Goal: Transaction & Acquisition: Book appointment/travel/reservation

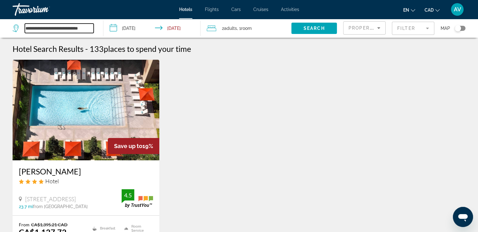
click at [54, 29] on input "**********" at bounding box center [59, 28] width 69 height 9
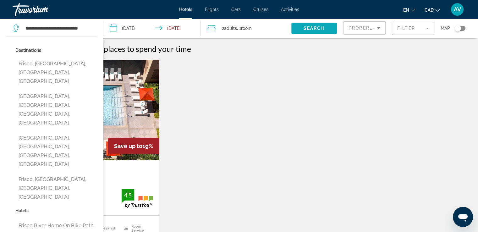
click at [328, 28] on span "Search widget" at bounding box center [314, 28] width 46 height 15
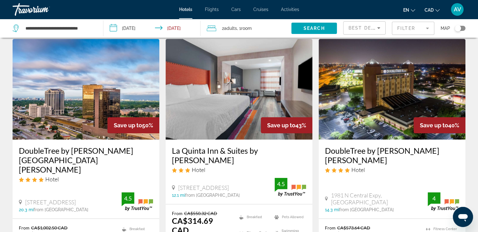
scroll to position [31, 0]
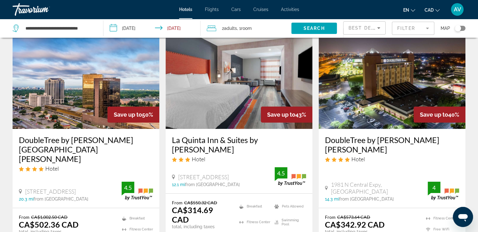
click at [357, 28] on span "Best Deals" at bounding box center [364, 27] width 33 height 5
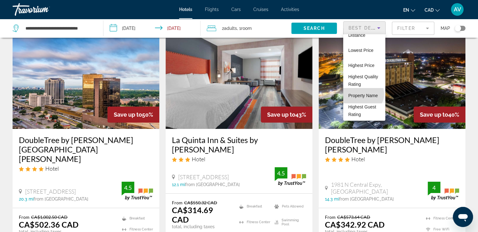
click at [362, 94] on span "Property Name" at bounding box center [363, 95] width 30 height 5
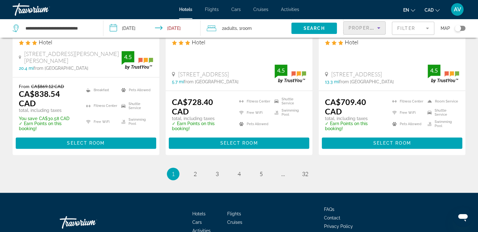
scroll to position [891, 0]
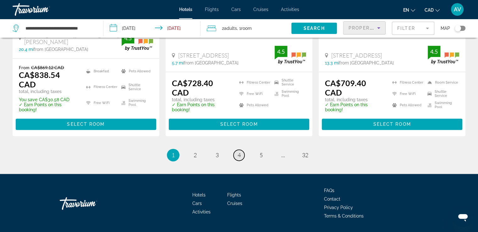
click at [239, 151] on span "4" at bounding box center [238, 154] width 3 height 7
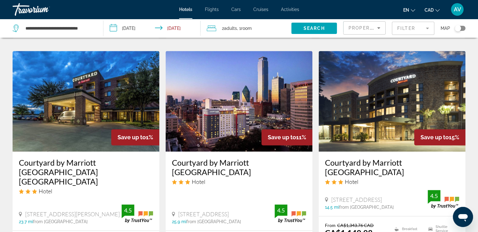
scroll to position [923, 0]
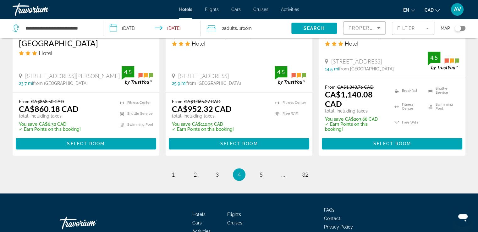
click at [258, 169] on link "page 5" at bounding box center [260, 174] width 11 height 11
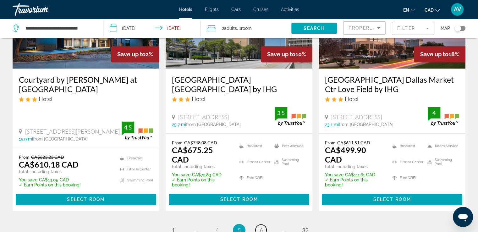
scroll to position [909, 0]
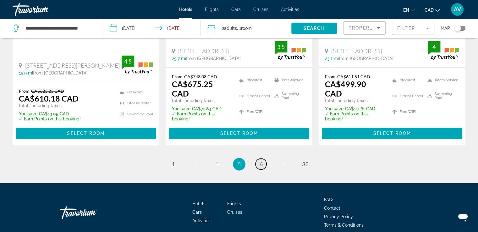
click at [262, 160] on span "6" at bounding box center [260, 163] width 3 height 7
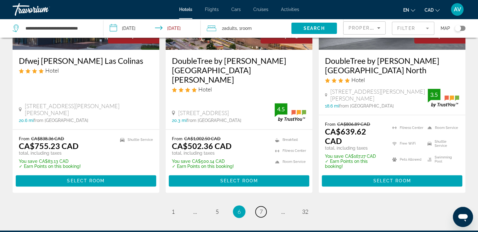
scroll to position [879, 0]
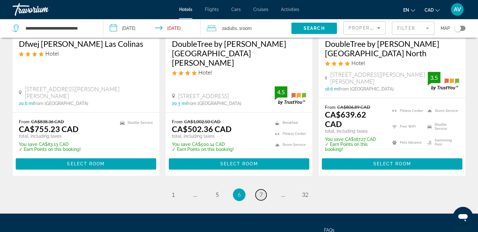
click at [263, 189] on link "page 7" at bounding box center [260, 194] width 11 height 11
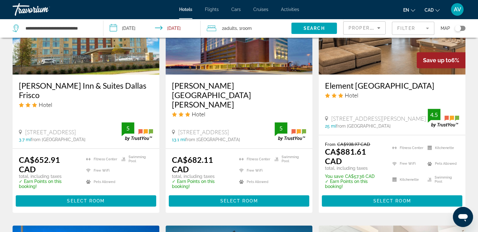
scroll to position [817, 0]
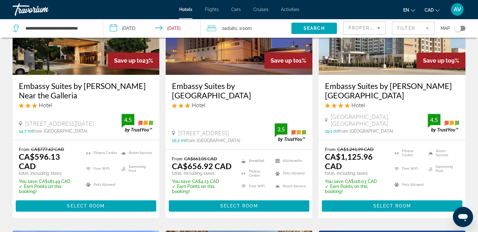
scroll to position [848, 0]
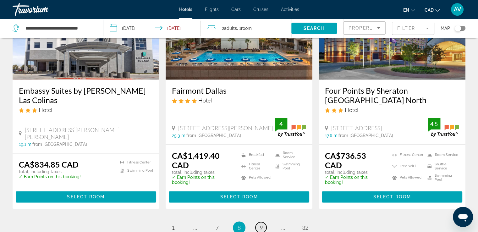
click at [262, 224] on span "9" at bounding box center [260, 227] width 3 height 7
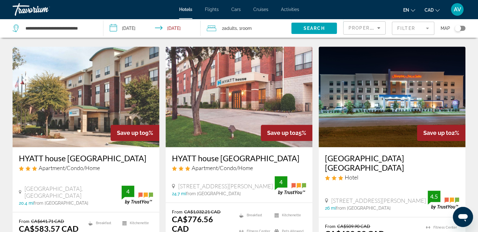
scroll to position [896, 0]
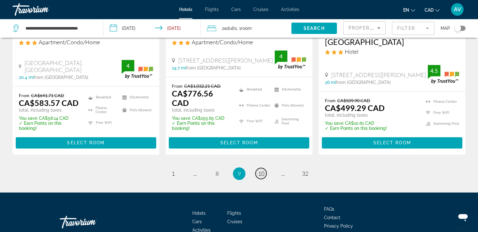
click at [259, 170] on span "10" at bounding box center [261, 173] width 6 height 7
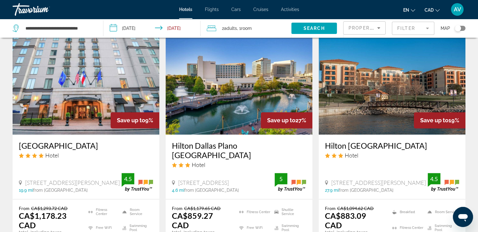
scroll to position [785, 0]
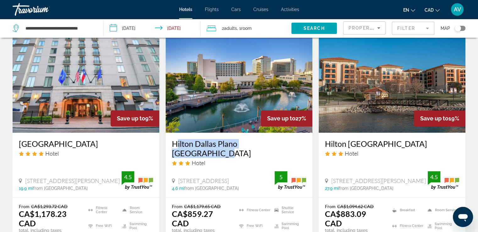
drag, startPoint x: 166, startPoint y: 113, endPoint x: 307, endPoint y: 104, distance: 140.4
click at [297, 133] on div "Hilton Dallas Plano Granite Park Hotel 5805 Granite Pkwy, Plano 4.6 mi from Fri…" at bounding box center [239, 165] width 147 height 64
copy h3 "Hilton Dallas Plano Granite Park"
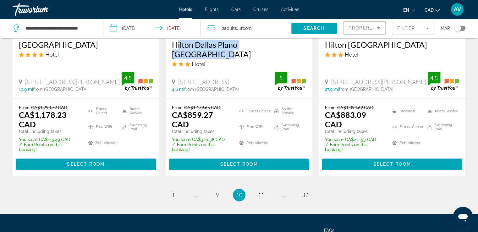
scroll to position [898, 0]
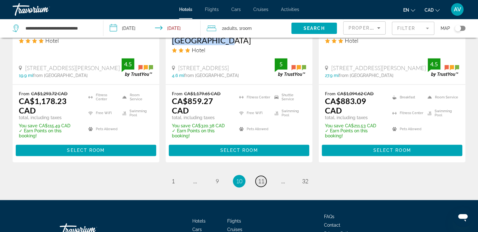
click at [263, 177] on span "11" at bounding box center [261, 180] width 6 height 7
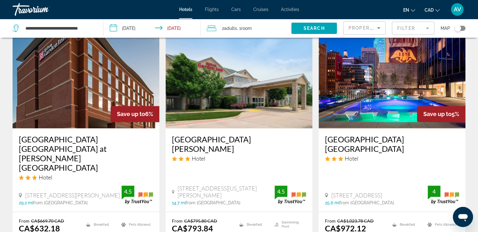
scroll to position [817, 0]
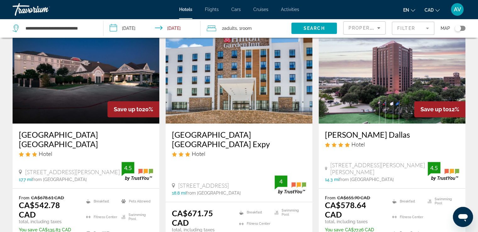
scroll to position [345, 0]
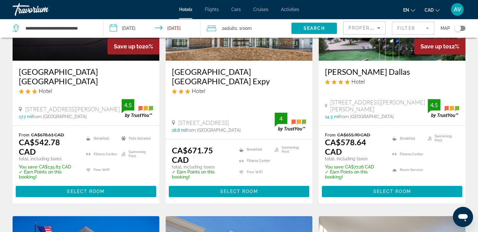
drag, startPoint x: 323, startPoint y: 67, endPoint x: 408, endPoint y: 72, distance: 84.9
click at [408, 72] on div "Hilton Richardson Dallas Hotel 701 E Campbell Rd, Richardson 14.3 mi from Frisc…" at bounding box center [391, 93] width 147 height 64
copy h3 "Hilton Richardson Dallas"
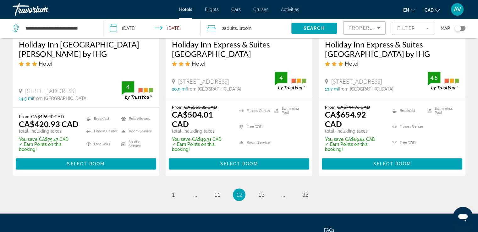
scroll to position [906, 0]
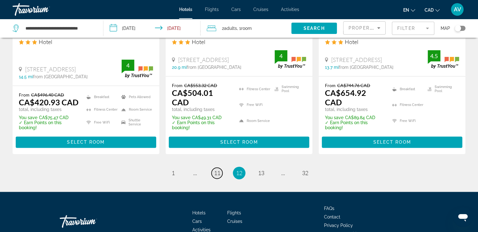
click at [219, 169] on span "11" at bounding box center [217, 172] width 6 height 7
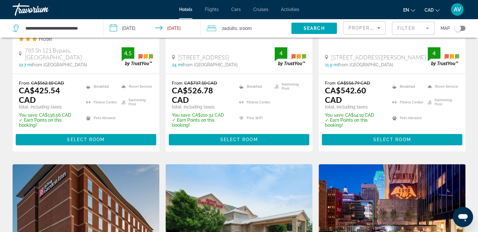
scroll to position [905, 0]
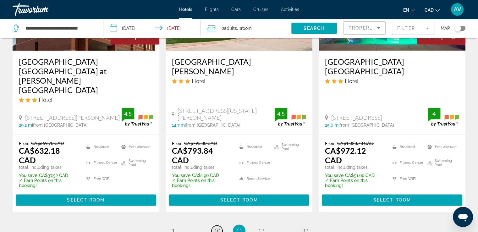
click at [217, 227] on span "10" at bounding box center [217, 230] width 6 height 7
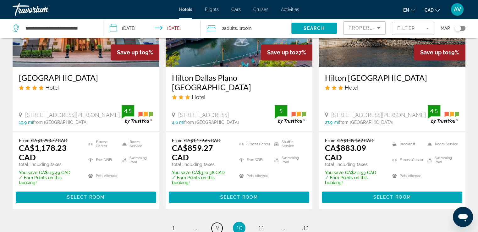
scroll to position [898, 0]
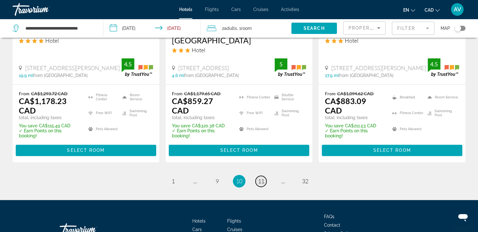
click at [263, 177] on span "11" at bounding box center [261, 180] width 6 height 7
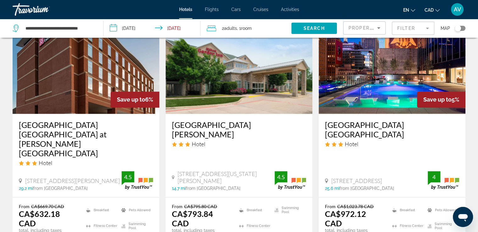
scroll to position [905, 0]
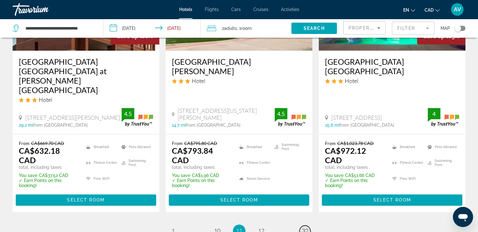
click at [300, 225] on link "page 32" at bounding box center [304, 230] width 11 height 11
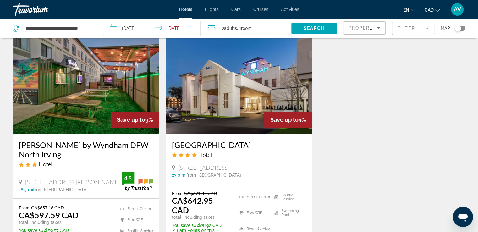
scroll to position [171, 0]
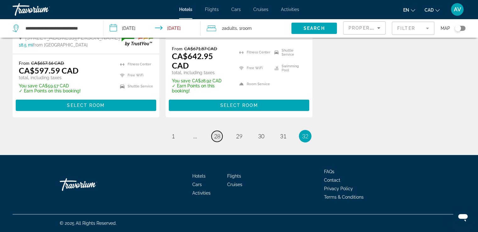
click at [217, 134] on span "28" at bounding box center [217, 136] width 6 height 7
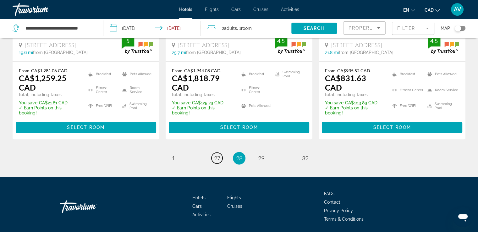
scroll to position [901, 0]
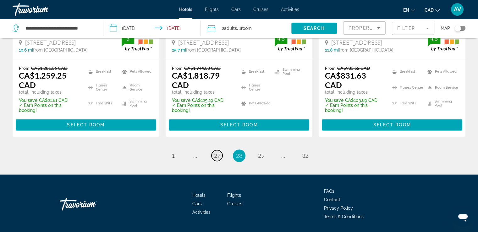
click at [216, 152] on span "27" at bounding box center [217, 155] width 6 height 7
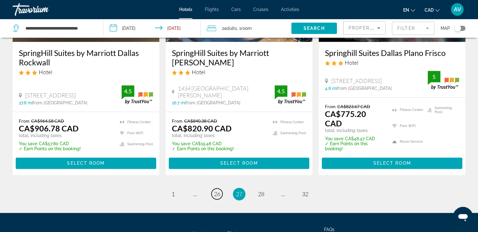
scroll to position [905, 0]
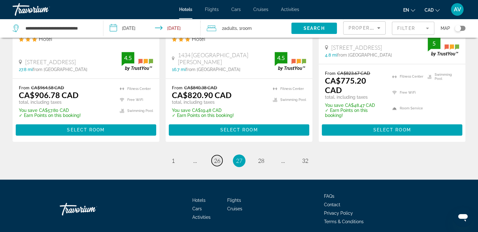
click at [218, 155] on link "page 26" at bounding box center [216, 160] width 11 height 11
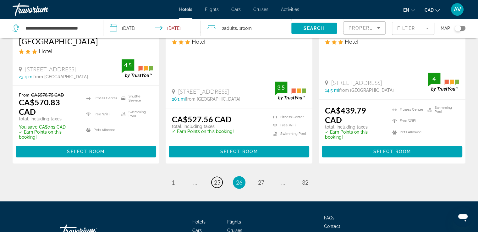
scroll to position [905, 0]
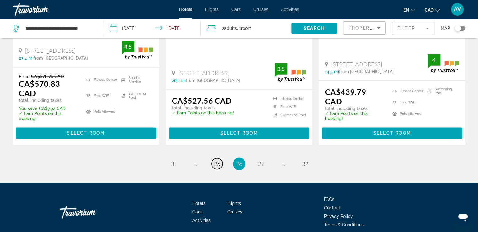
click at [217, 160] on span "25" at bounding box center [217, 163] width 6 height 7
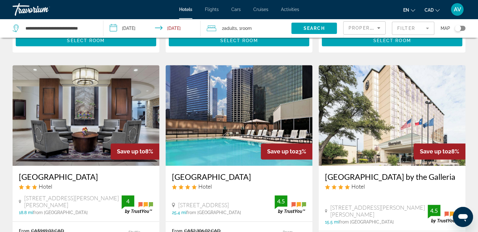
scroll to position [785, 0]
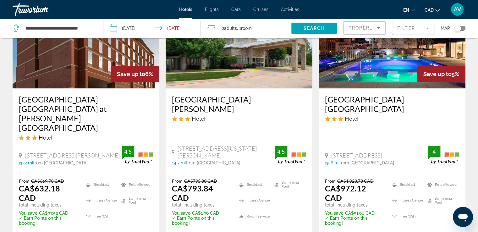
scroll to position [905, 0]
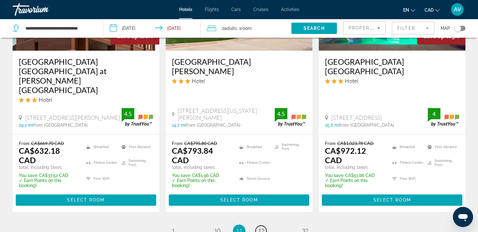
click at [261, 227] on span "12" at bounding box center [261, 230] width 6 height 7
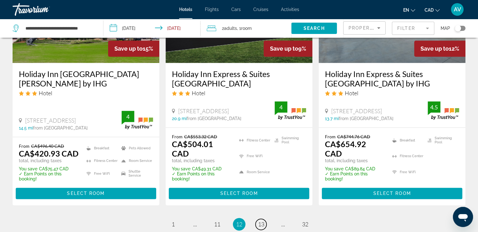
scroll to position [906, 0]
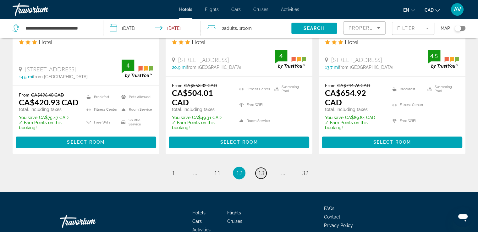
click at [257, 167] on link "page 13" at bounding box center [260, 172] width 11 height 11
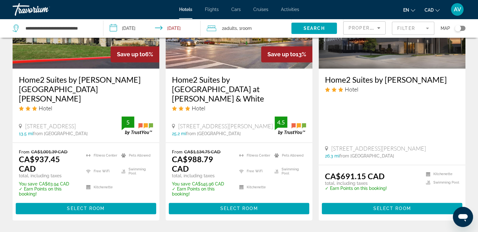
scroll to position [905, 0]
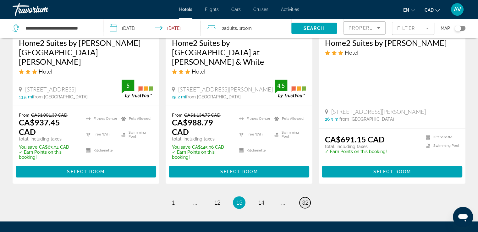
click at [304, 199] on span "32" at bounding box center [305, 202] width 6 height 7
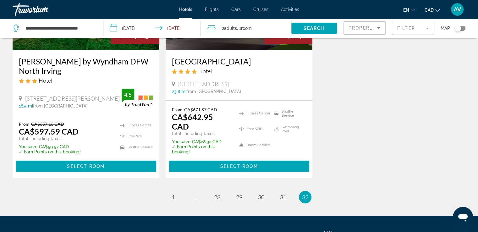
scroll to position [171, 0]
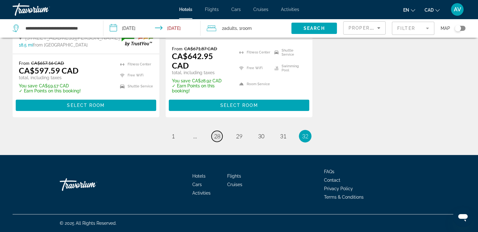
click at [218, 140] on link "page 28" at bounding box center [216, 136] width 11 height 11
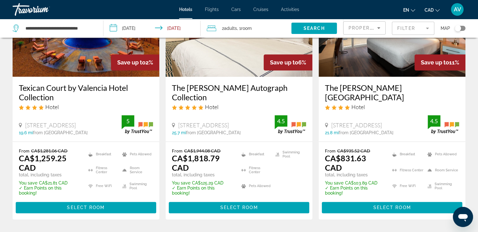
scroll to position [848, 0]
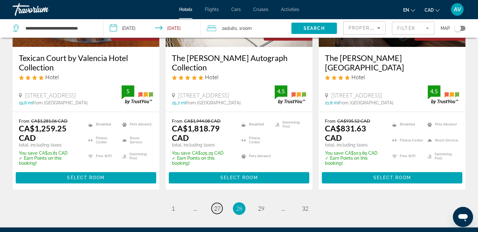
click at [217, 205] on span "27" at bounding box center [217, 208] width 6 height 7
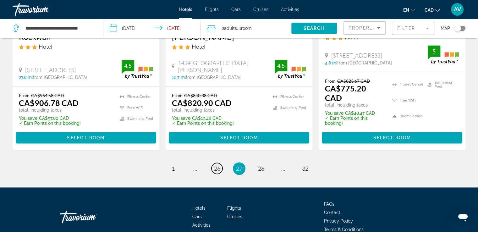
scroll to position [905, 0]
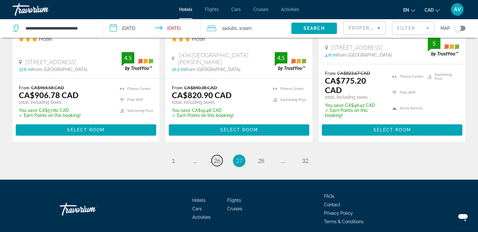
click at [216, 157] on span "26" at bounding box center [217, 160] width 6 height 7
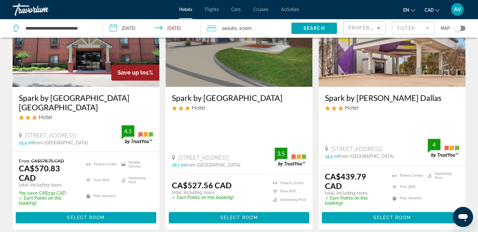
scroll to position [848, 0]
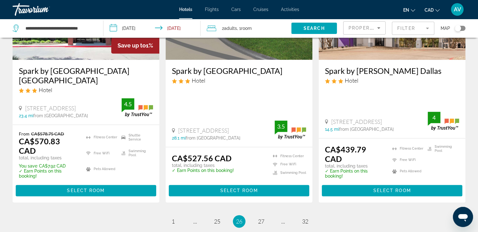
click at [215, 215] on li "page 25" at bounding box center [217, 221] width 13 height 13
click at [214, 218] on span "25" at bounding box center [217, 221] width 6 height 7
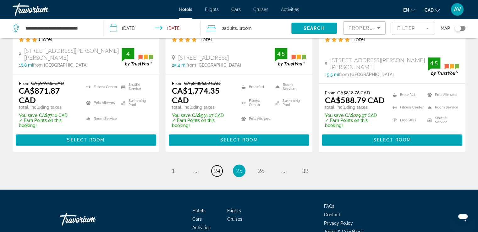
scroll to position [904, 0]
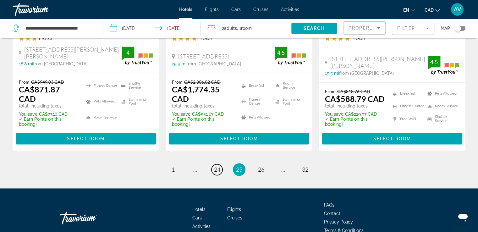
click at [217, 166] on span "24" at bounding box center [217, 169] width 6 height 7
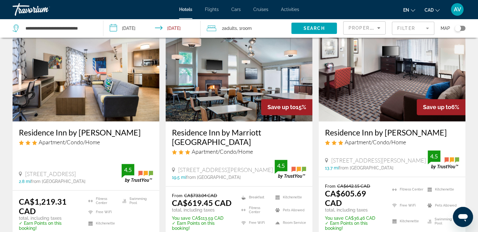
scroll to position [911, 0]
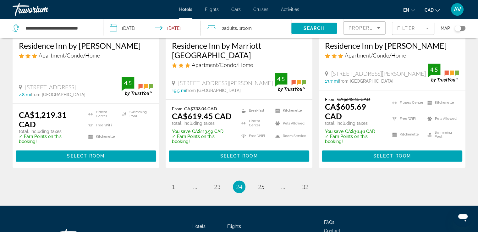
click at [254, 180] on ul "24 / 32 page 1 page ... page 23 You're on page 24 page 25 page ... page 32" at bounding box center [239, 186] width 453 height 13
click at [259, 183] on span "25" at bounding box center [261, 186] width 6 height 7
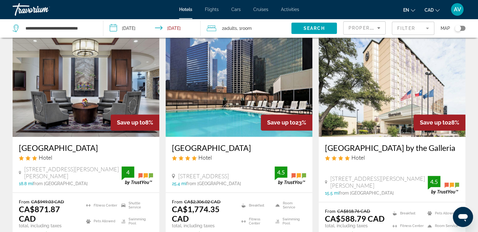
scroll to position [817, 0]
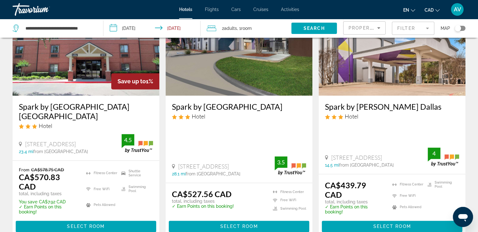
scroll to position [817, 0]
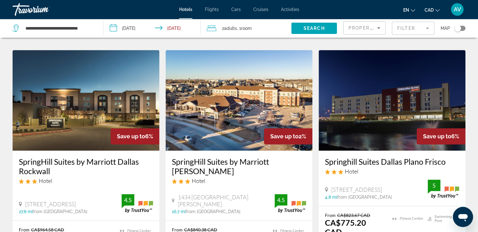
scroll to position [842, 0]
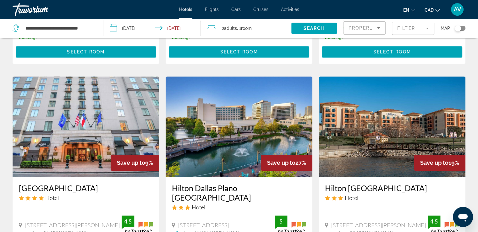
scroll to position [898, 0]
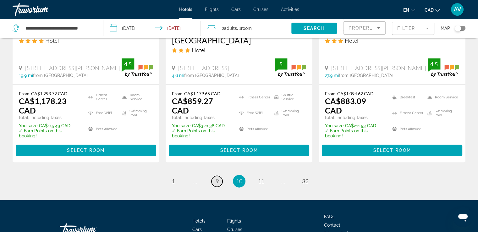
click at [220, 176] on link "page 9" at bounding box center [216, 181] width 11 height 11
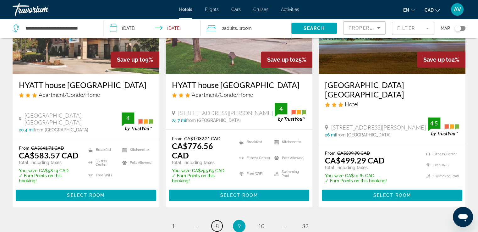
scroll to position [896, 0]
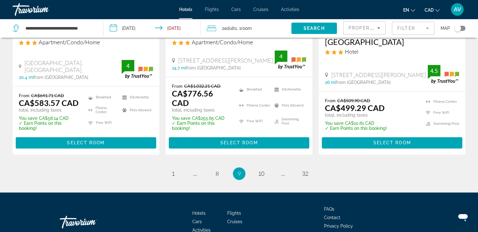
click at [238, 170] on span "9" at bounding box center [238, 173] width 3 height 7
click at [257, 168] on link "page 10" at bounding box center [260, 173] width 11 height 11
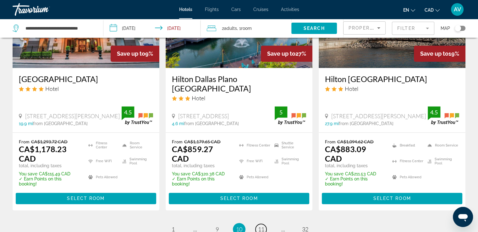
scroll to position [898, 0]
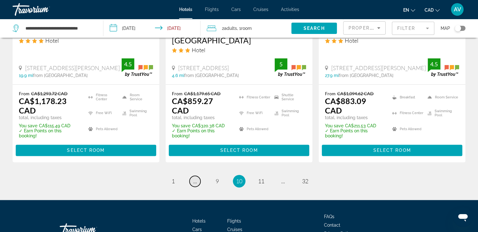
click at [195, 177] on span "..." at bounding box center [195, 180] width 4 height 7
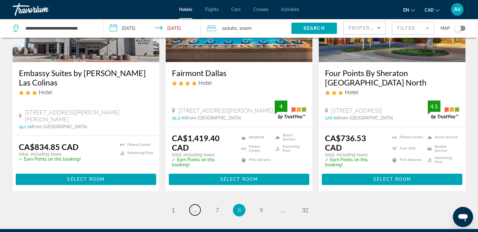
scroll to position [914, 0]
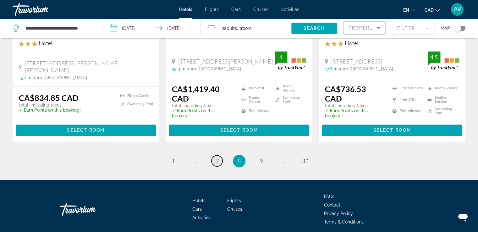
click at [220, 155] on link "page 7" at bounding box center [216, 160] width 11 height 11
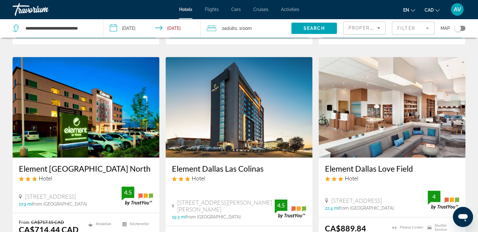
scroll to position [900, 0]
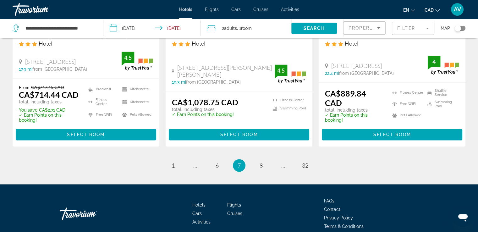
click at [312, 159] on ul "7 / 32 page 1 page ... page 6 You're on page 7 page 8 page ... page 32" at bounding box center [239, 165] width 453 height 13
click at [307, 162] on span "32" at bounding box center [305, 165] width 6 height 7
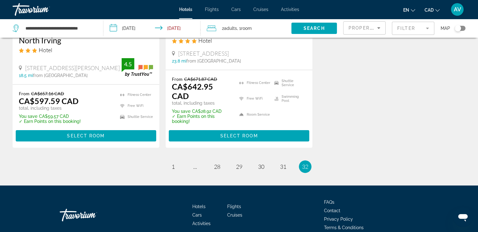
scroll to position [171, 0]
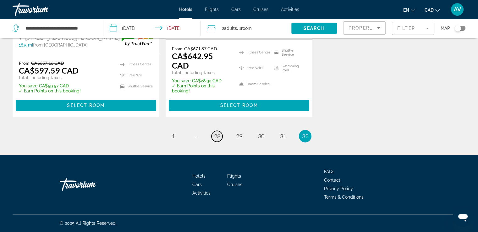
click at [222, 136] on link "page 28" at bounding box center [216, 136] width 11 height 11
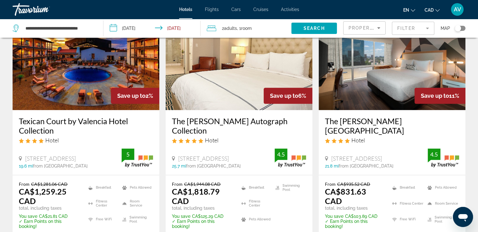
scroll to position [848, 0]
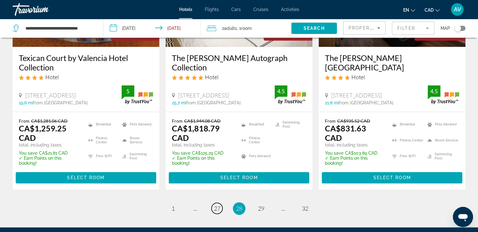
click at [219, 205] on span "27" at bounding box center [217, 208] width 6 height 7
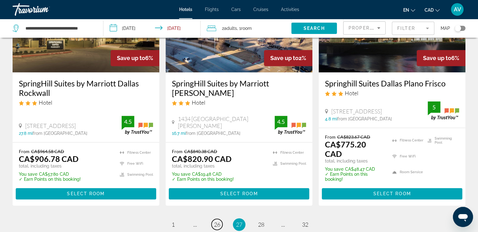
scroll to position [848, 0]
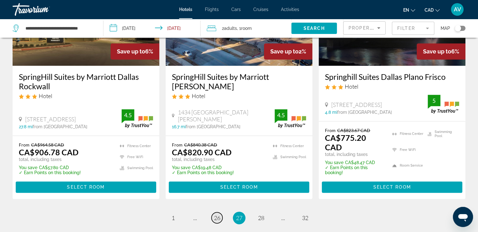
click at [217, 214] on span "26" at bounding box center [217, 217] width 6 height 7
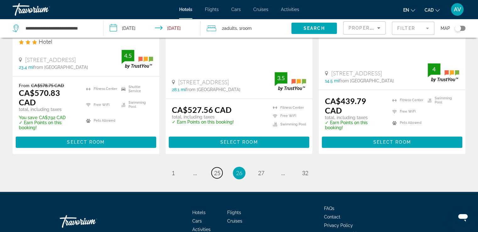
scroll to position [905, 0]
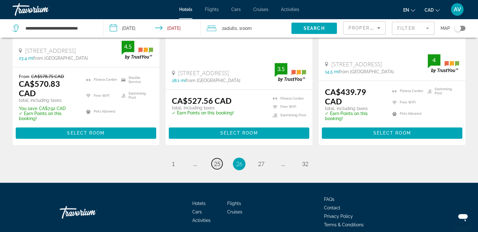
click at [218, 160] on span "25" at bounding box center [217, 163] width 6 height 7
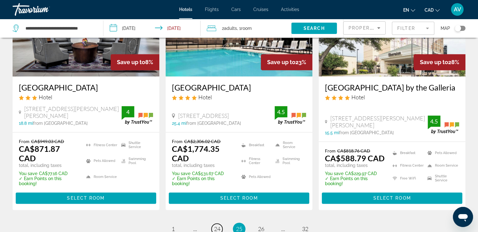
scroll to position [904, 0]
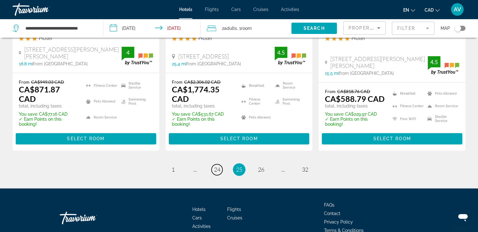
click at [214, 166] on span "24" at bounding box center [217, 169] width 6 height 7
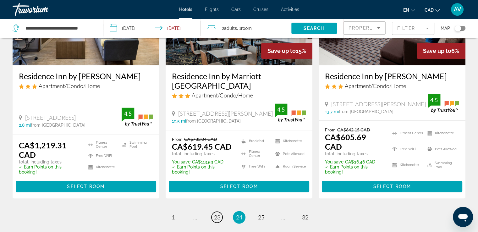
scroll to position [915, 0]
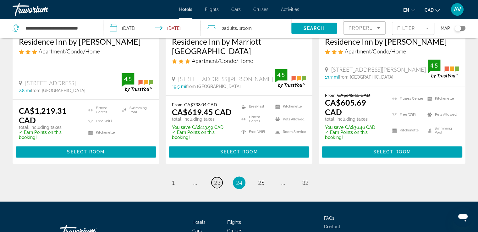
click at [218, 177] on link "page 23" at bounding box center [216, 182] width 11 height 11
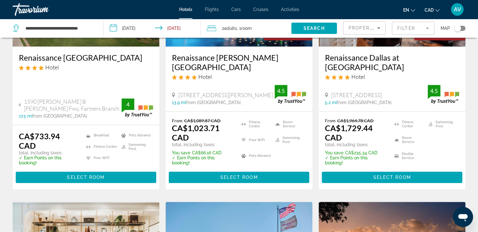
scroll to position [587, 0]
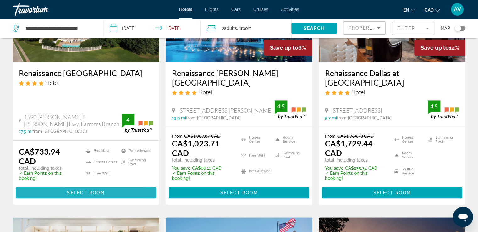
click at [70, 185] on span "Main content" at bounding box center [86, 192] width 140 height 15
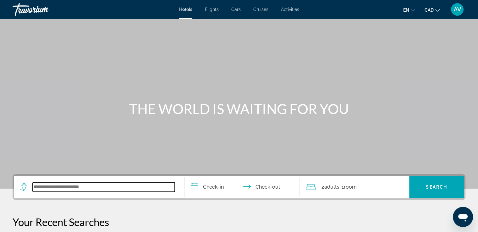
click at [148, 189] on input "Search widget" at bounding box center [104, 186] width 142 height 9
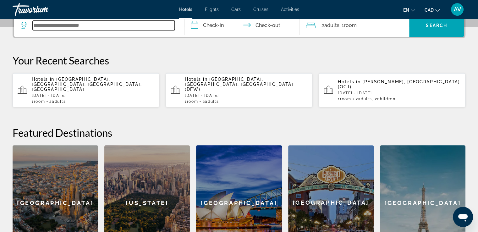
scroll to position [161, 0]
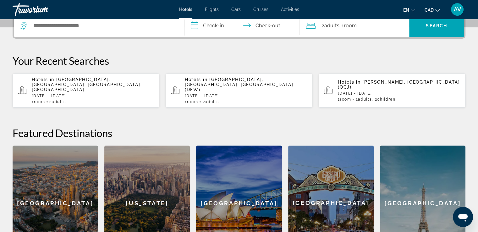
click at [241, 94] on p "[DATE] - [DATE]" at bounding box center [246, 96] width 122 height 4
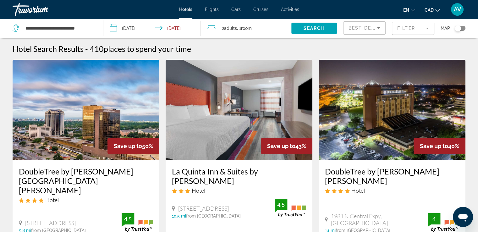
click at [375, 30] on icon "Sort by" at bounding box center [379, 28] width 8 height 8
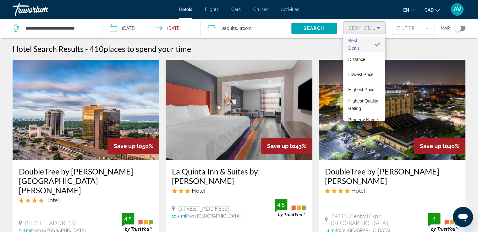
click at [395, 30] on div at bounding box center [239, 116] width 478 height 232
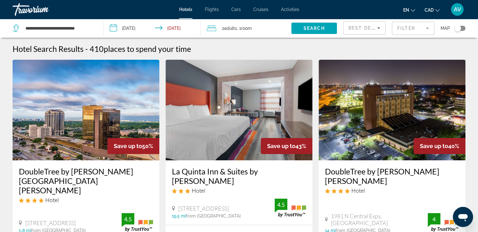
click at [398, 29] on mat-form-field "Filter" at bounding box center [413, 28] width 42 height 13
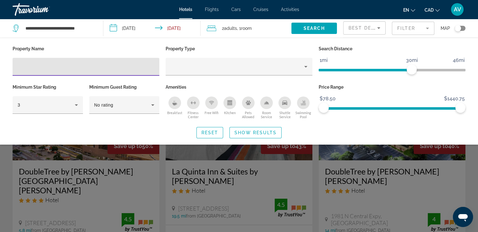
click at [131, 71] on div "Hotel Filters" at bounding box center [86, 67] width 137 height 18
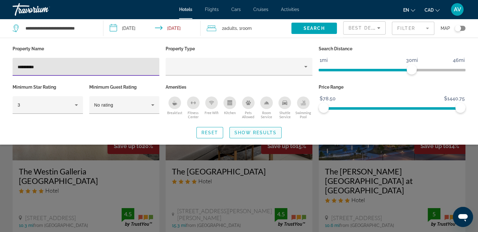
type input "**********"
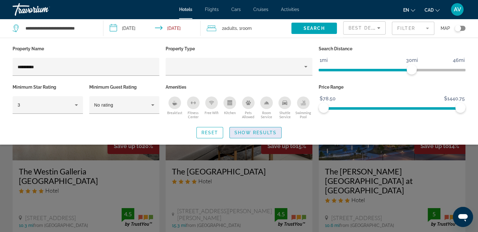
click at [245, 128] on span "Search widget" at bounding box center [256, 132] width 52 height 15
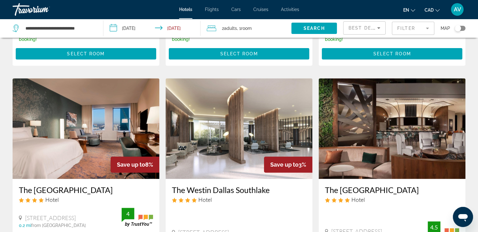
scroll to position [314, 0]
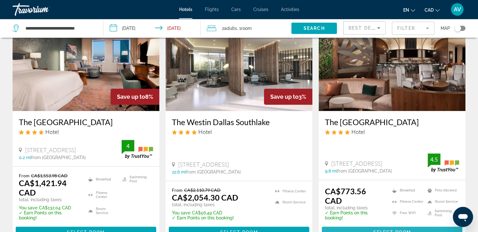
click at [369, 225] on span "Main content" at bounding box center [392, 232] width 140 height 15
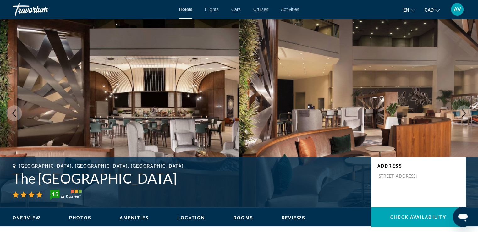
click at [459, 110] on button "Next image" at bounding box center [464, 113] width 16 height 16
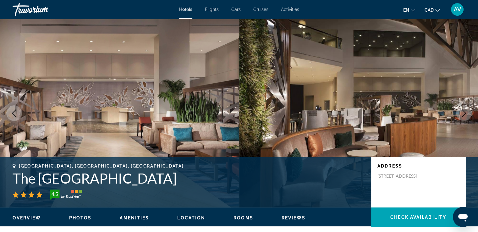
click at [460, 106] on button "Next image" at bounding box center [464, 113] width 16 height 16
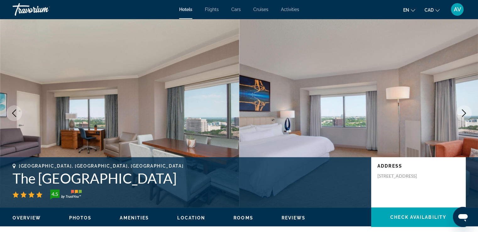
click at [460, 106] on button "Next image" at bounding box center [464, 113] width 16 height 16
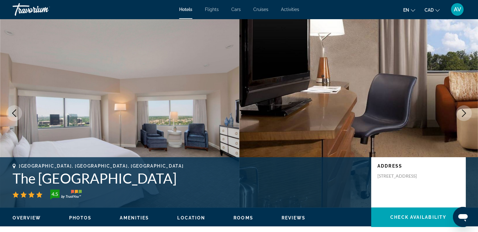
click at [460, 106] on button "Next image" at bounding box center [464, 113] width 16 height 16
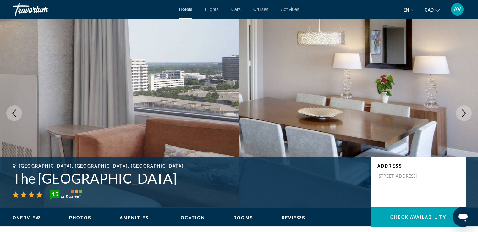
click at [460, 106] on button "Next image" at bounding box center [464, 113] width 16 height 16
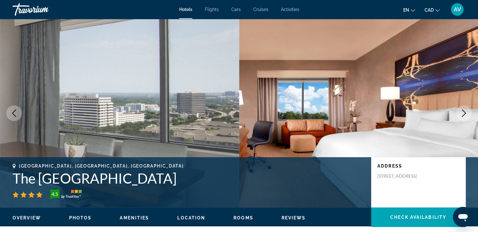
click at [460, 106] on button "Next image" at bounding box center [464, 113] width 16 height 16
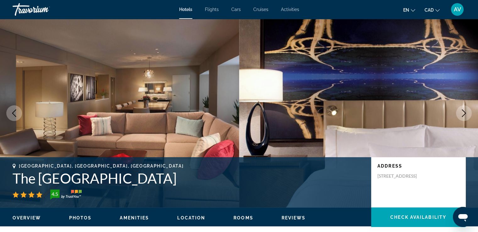
click at [460, 106] on button "Next image" at bounding box center [464, 113] width 16 height 16
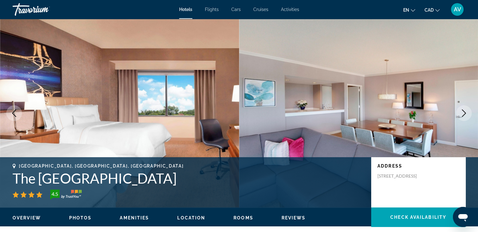
click at [460, 106] on button "Next image" at bounding box center [464, 113] width 16 height 16
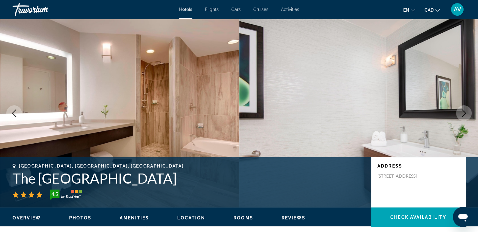
click at [460, 106] on button "Next image" at bounding box center [464, 113] width 16 height 16
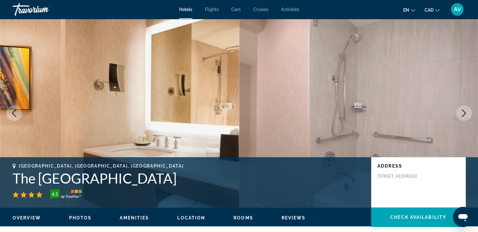
click at [461, 107] on button "Next image" at bounding box center [464, 113] width 16 height 16
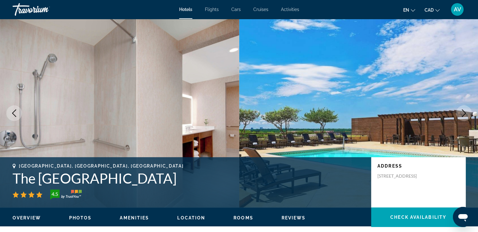
click at [461, 107] on button "Next image" at bounding box center [464, 113] width 16 height 16
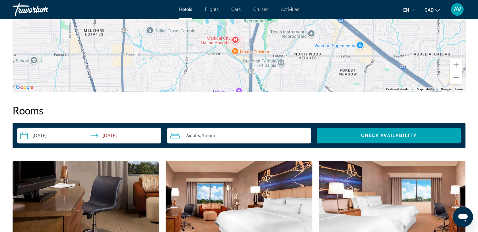
scroll to position [704, 0]
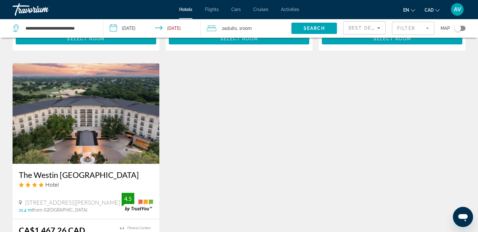
scroll to position [502, 0]
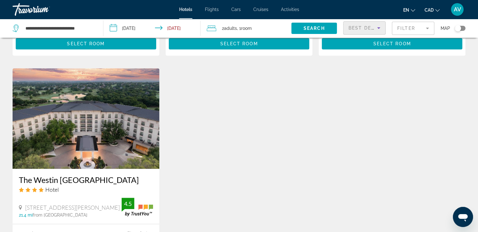
click at [362, 29] on span "Best Deals" at bounding box center [364, 27] width 33 height 5
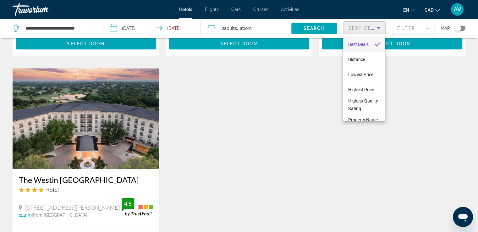
click at [397, 30] on div at bounding box center [239, 116] width 478 height 232
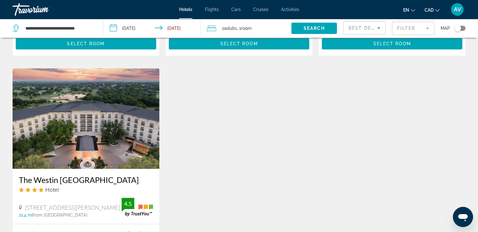
click at [412, 23] on mat-form-field "Filter" at bounding box center [413, 28] width 42 height 13
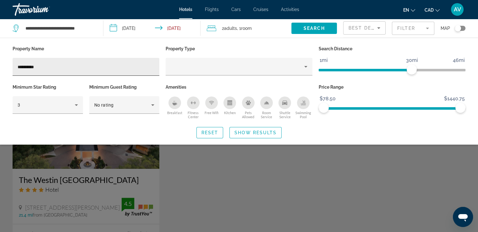
click at [115, 62] on div "**********" at bounding box center [86, 67] width 137 height 18
type input "*"
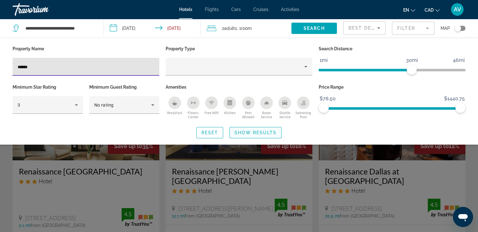
type input "******"
click at [265, 134] on span "Show Results" at bounding box center [255, 132] width 42 height 5
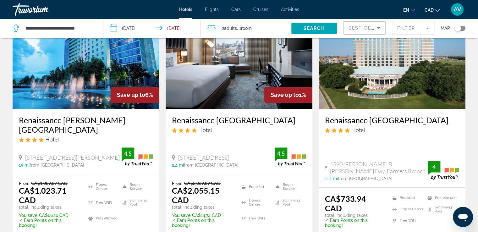
scroll to position [345, 0]
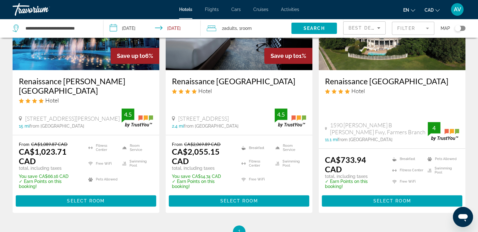
click at [427, 78] on h3 "Renaissance [GEOGRAPHIC_DATA]" at bounding box center [392, 80] width 134 height 9
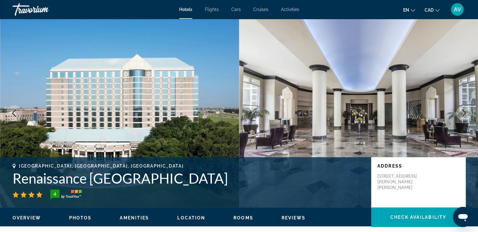
click at [461, 111] on icon "Next image" at bounding box center [464, 113] width 8 height 8
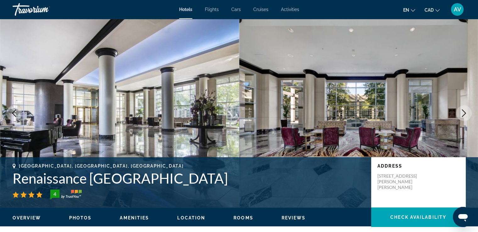
click at [461, 109] on button "Next image" at bounding box center [464, 113] width 16 height 16
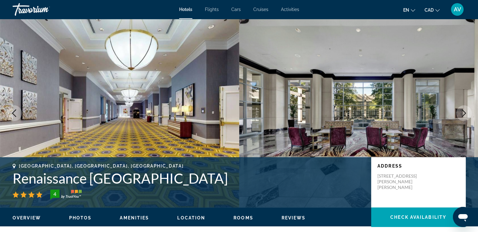
click at [466, 106] on button "Next image" at bounding box center [464, 113] width 16 height 16
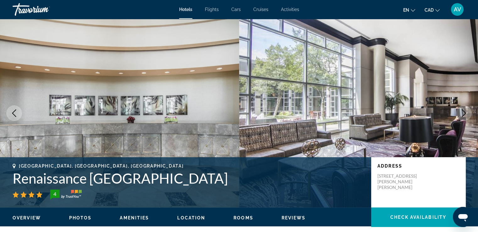
click at [466, 107] on button "Next image" at bounding box center [464, 113] width 16 height 16
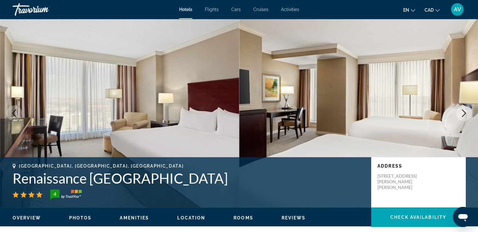
click at [466, 106] on button "Next image" at bounding box center [464, 113] width 16 height 16
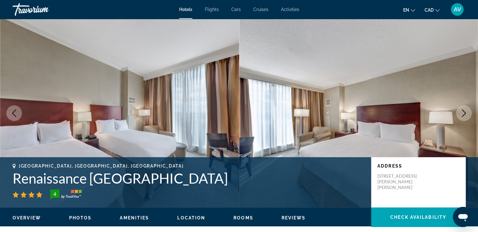
click at [466, 107] on button "Next image" at bounding box center [464, 113] width 16 height 16
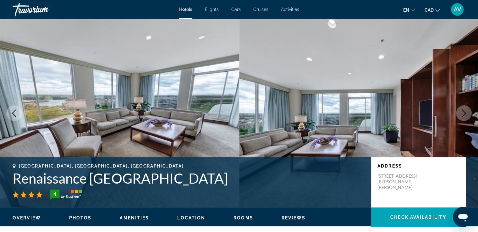
click at [466, 107] on button "Next image" at bounding box center [464, 113] width 16 height 16
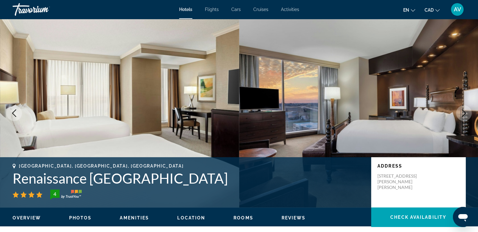
click at [466, 107] on button "Next image" at bounding box center [464, 113] width 16 height 16
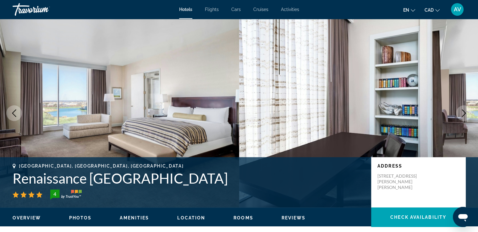
click at [464, 105] on img "Main content" at bounding box center [358, 113] width 239 height 188
click at [464, 114] on icon "Next image" at bounding box center [464, 113] width 4 height 8
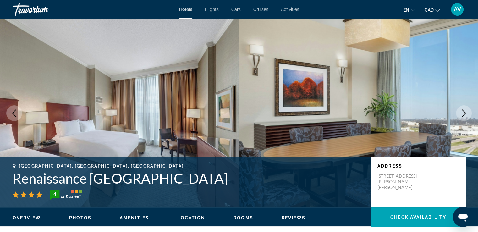
click at [464, 115] on icon "Next image" at bounding box center [464, 113] width 8 height 8
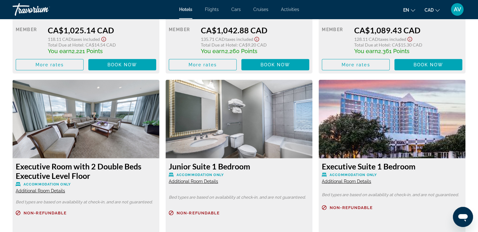
scroll to position [1634, 0]
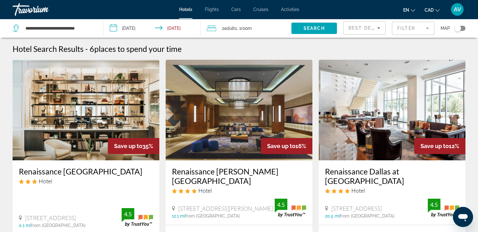
click at [404, 28] on mat-form-field "Filter" at bounding box center [413, 28] width 42 height 13
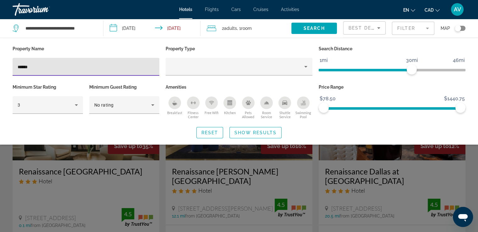
click at [101, 65] on input "******" at bounding box center [86, 67] width 137 height 8
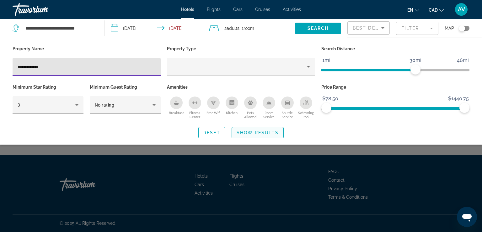
type input "**********"
click at [275, 133] on span "Show Results" at bounding box center [258, 132] width 42 height 5
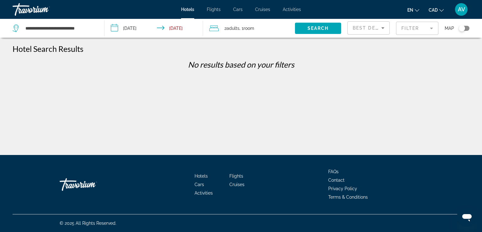
click at [402, 29] on mat-form-field "Filter" at bounding box center [417, 28] width 42 height 13
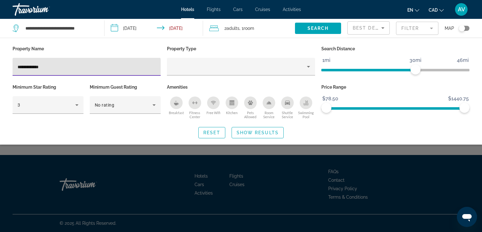
click at [22, 63] on input "**********" at bounding box center [87, 67] width 138 height 8
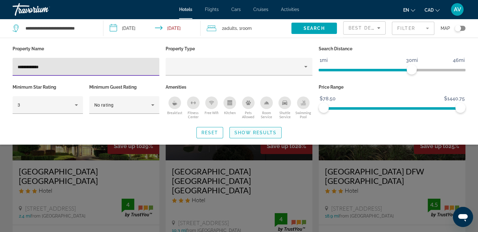
type input "**********"
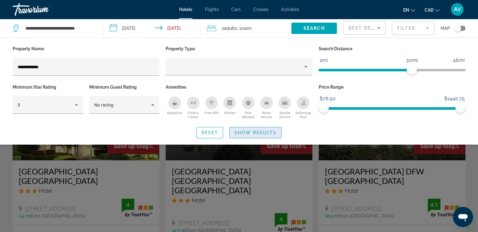
click at [252, 127] on span "Search widget" at bounding box center [256, 132] width 52 height 15
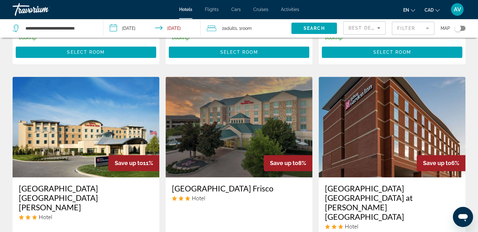
scroll to position [785, 0]
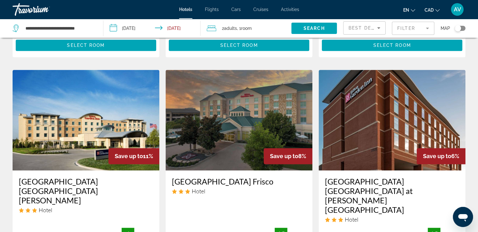
click at [406, 26] on mat-form-field "Filter" at bounding box center [413, 28] width 42 height 13
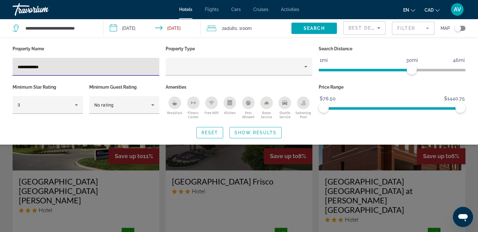
click at [140, 62] on div "**********" at bounding box center [86, 67] width 137 height 18
paste input "**********"
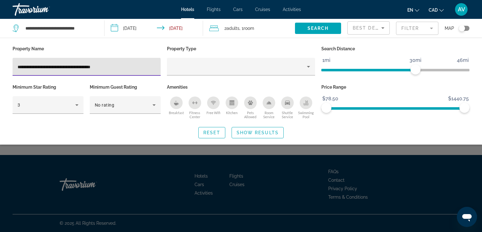
drag, startPoint x: 44, startPoint y: 67, endPoint x: 6, endPoint y: 72, distance: 38.6
click at [8, 72] on div "**********" at bounding box center [241, 91] width 482 height 94
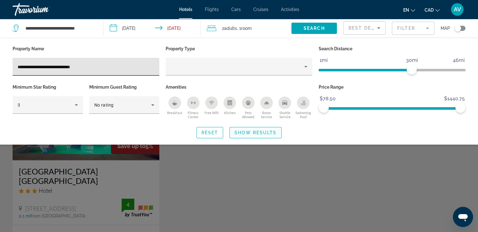
type input "**********"
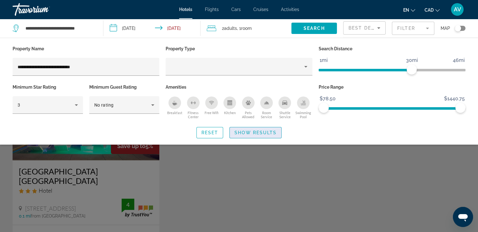
click at [275, 132] on span "Show Results" at bounding box center [255, 132] width 42 height 5
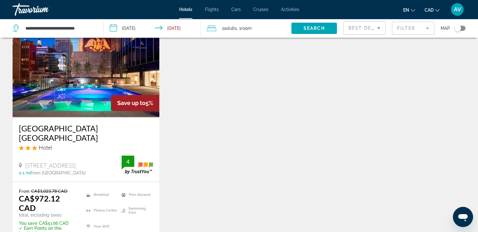
scroll to position [94, 0]
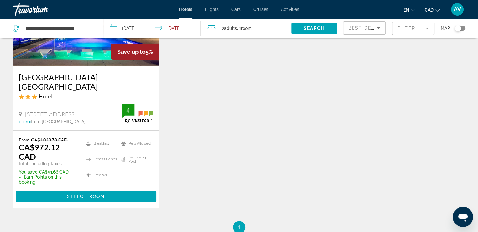
click at [416, 24] on mat-form-field "Filter" at bounding box center [413, 28] width 42 height 13
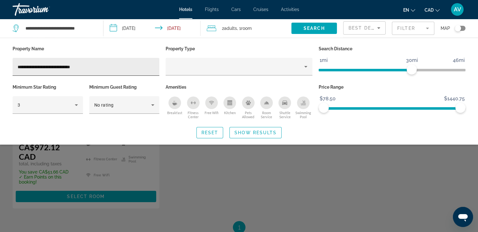
click at [127, 60] on div "**********" at bounding box center [86, 67] width 137 height 18
click at [128, 60] on div "**********" at bounding box center [86, 67] width 137 height 18
click at [123, 67] on input "**********" at bounding box center [86, 67] width 137 height 8
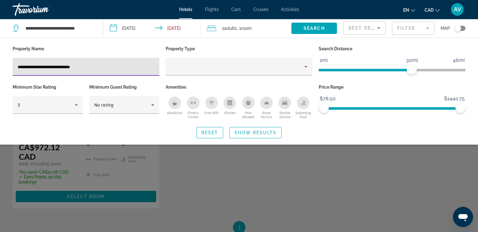
click at [123, 67] on input "**********" at bounding box center [86, 67] width 137 height 8
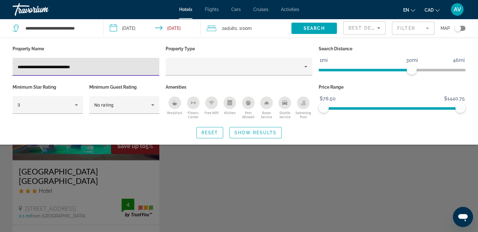
paste input "Hotel Filters"
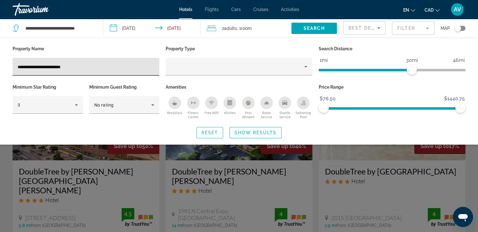
type input "**********"
click at [250, 133] on span "Show Results" at bounding box center [255, 132] width 42 height 5
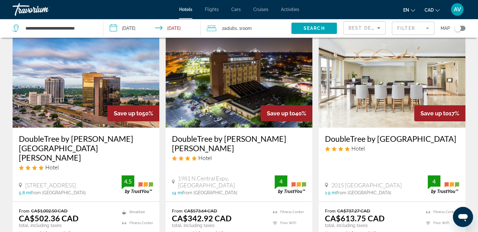
scroll to position [94, 0]
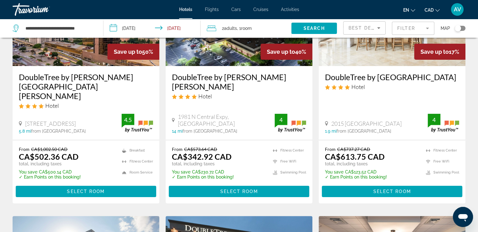
drag, startPoint x: 410, startPoint y: 28, endPoint x: 353, endPoint y: 35, distance: 58.2
click at [410, 28] on mat-form-field "Filter" at bounding box center [413, 28] width 42 height 13
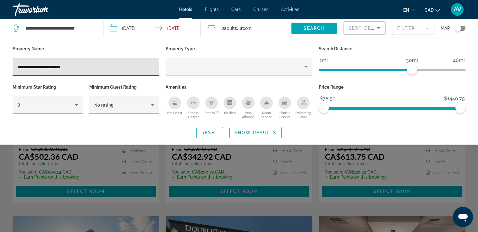
click at [111, 66] on input "**********" at bounding box center [86, 67] width 137 height 8
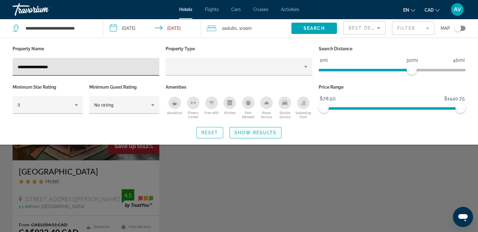
type input "**********"
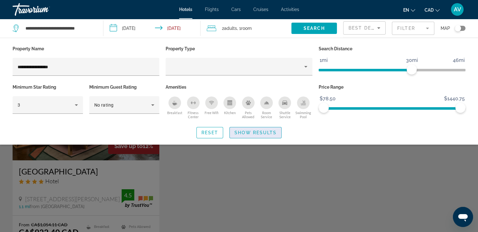
click at [240, 128] on span "Search widget" at bounding box center [256, 132] width 52 height 15
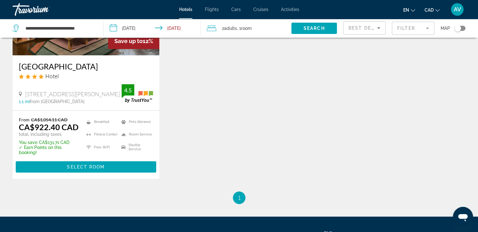
scroll to position [31, 0]
